Goal: Task Accomplishment & Management: Manage account settings

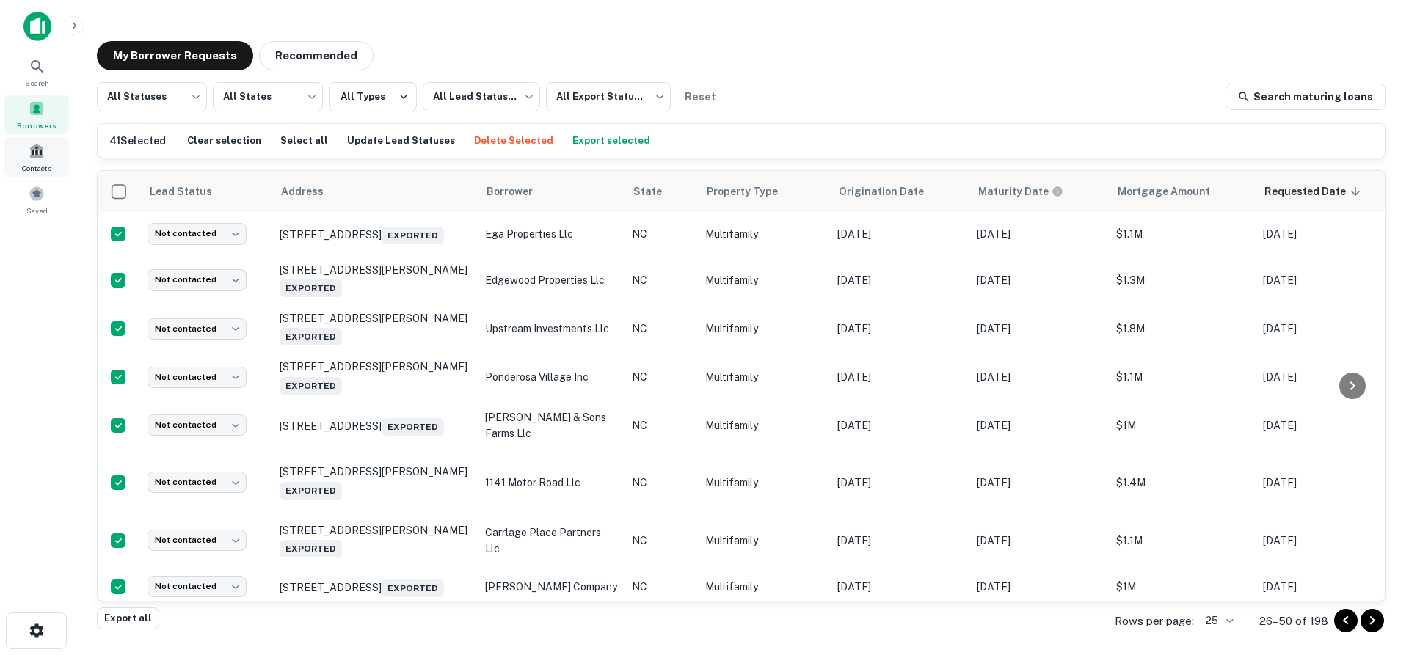
click at [52, 174] on div "Contacts" at bounding box center [36, 157] width 65 height 40
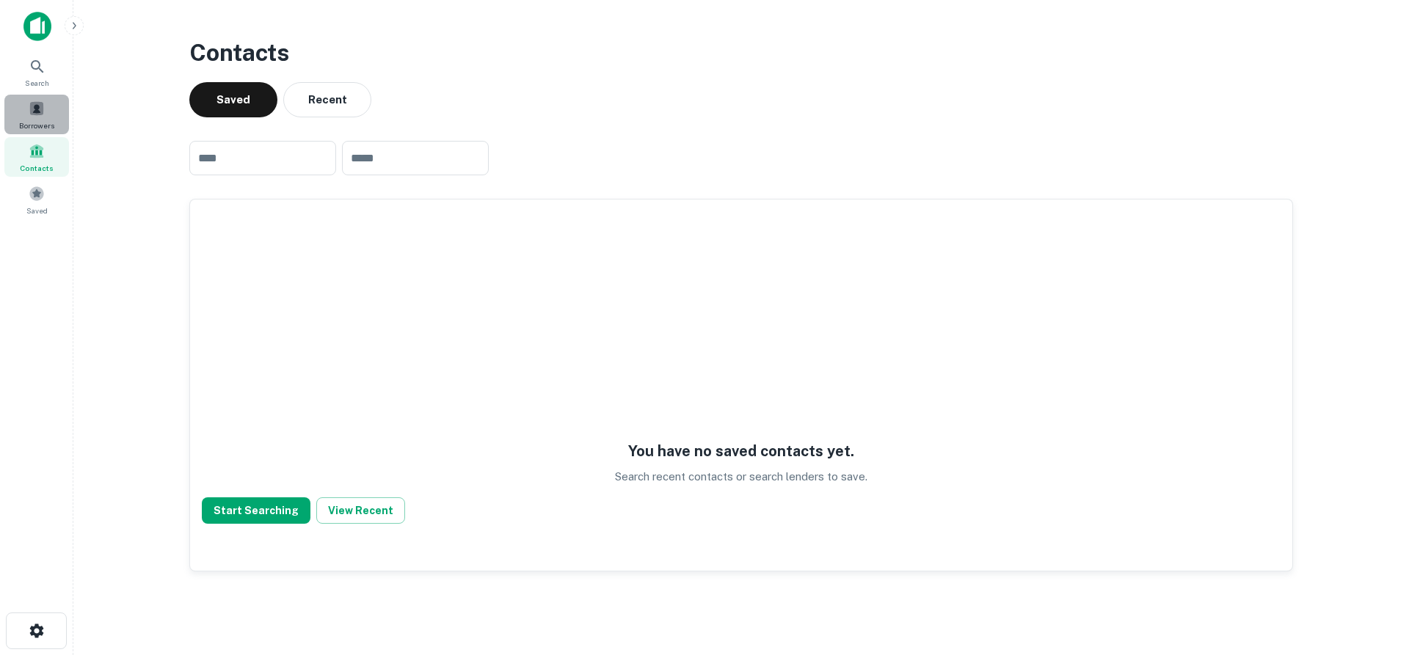
click at [31, 112] on span at bounding box center [37, 109] width 16 height 16
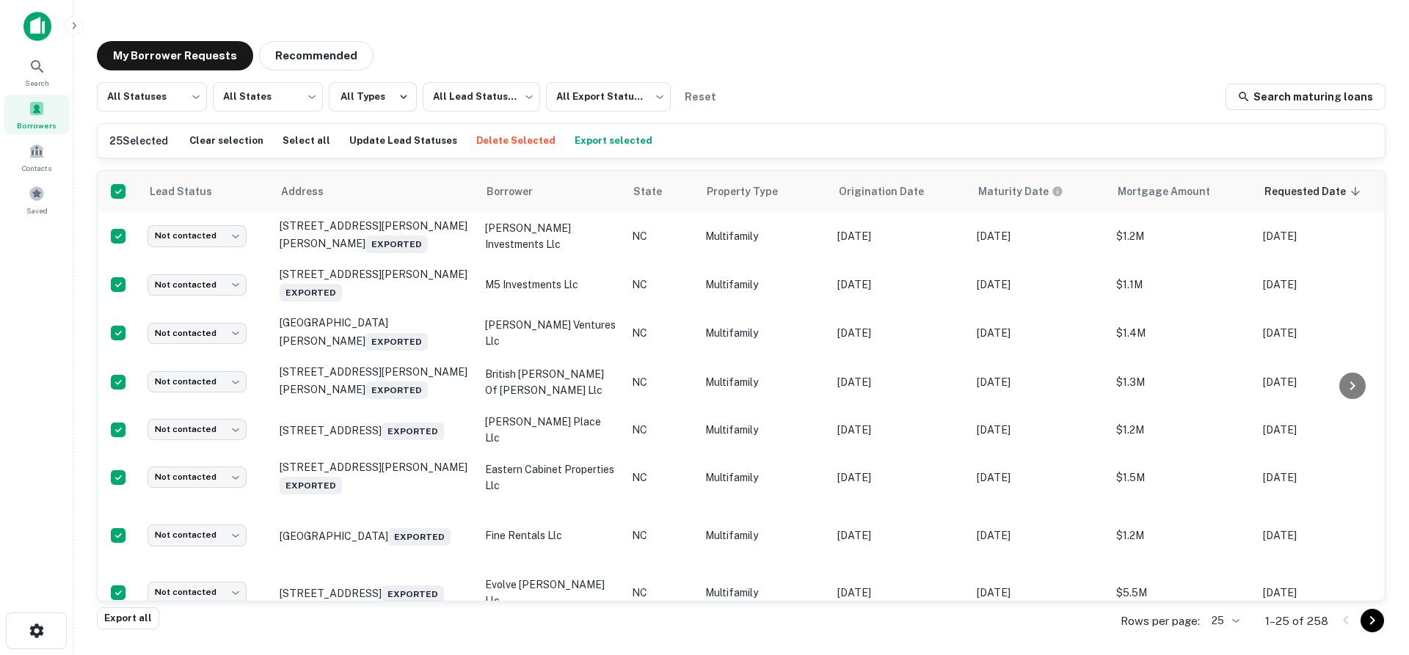
click at [586, 146] on button "Export selected" at bounding box center [613, 141] width 85 height 22
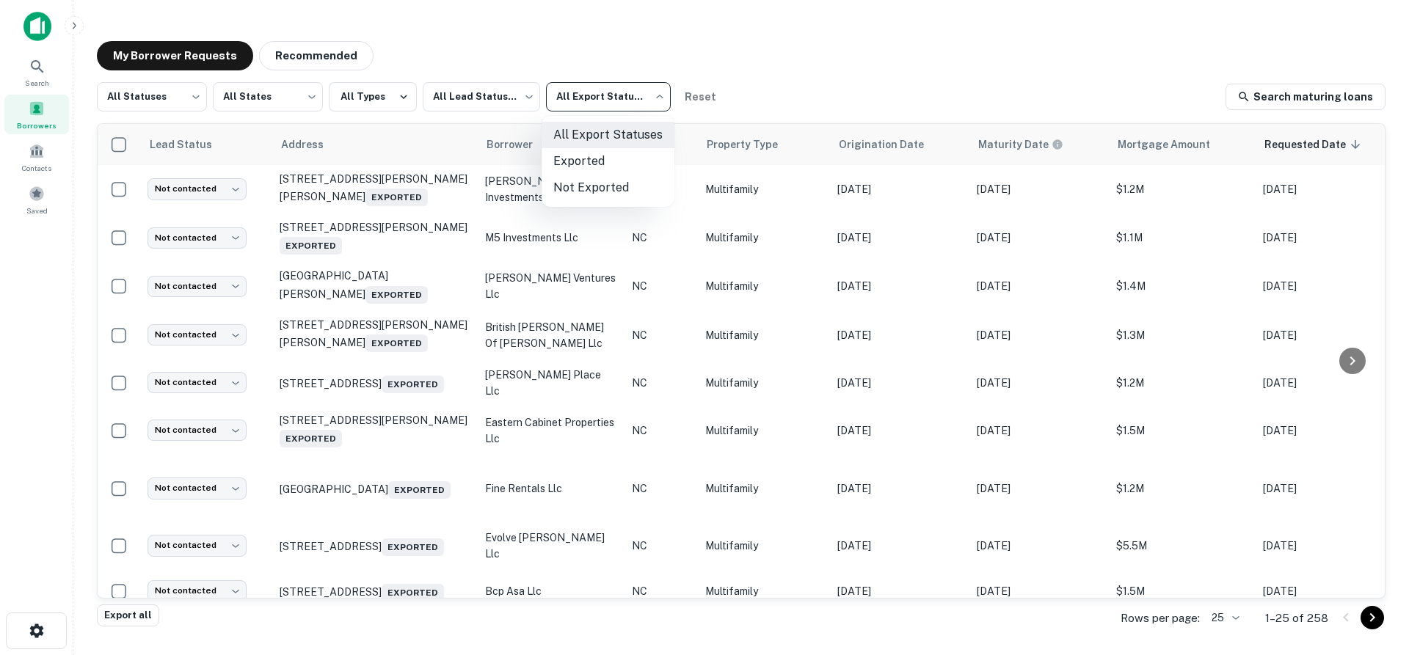
click at [579, 99] on body "Search Borrowers Contacts Saved My Borrower Requests Recommended All Statuses *…" at bounding box center [704, 327] width 1409 height 655
click at [583, 181] on li "Not Exported" at bounding box center [607, 188] width 133 height 26
type input "*****"
